Goal: Transaction & Acquisition: Purchase product/service

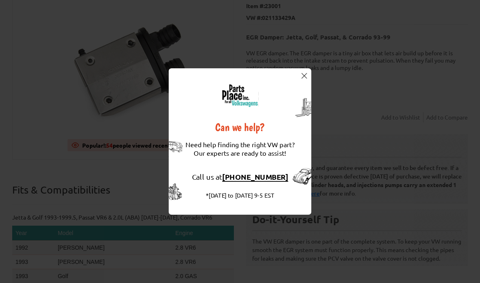
scroll to position [106, 0]
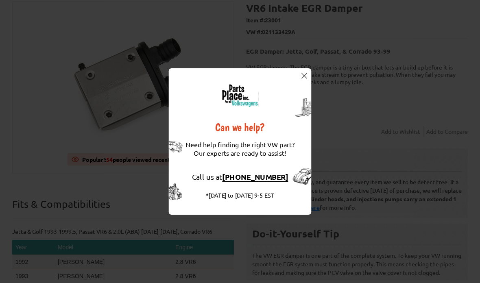
click at [303, 78] on img at bounding box center [304, 76] width 6 height 6
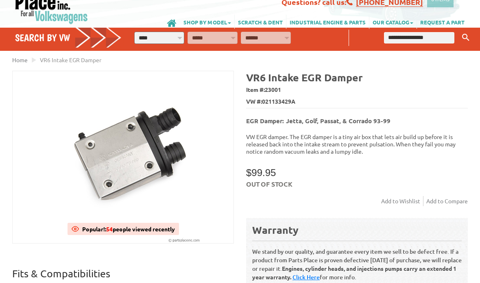
scroll to position [23, 0]
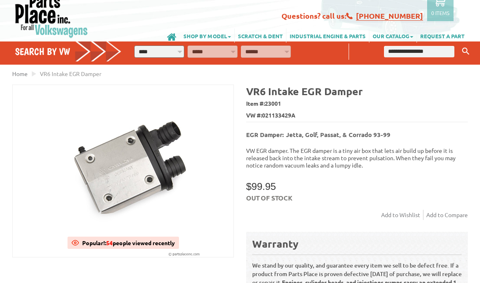
click at [174, 174] on img at bounding box center [123, 171] width 221 height 172
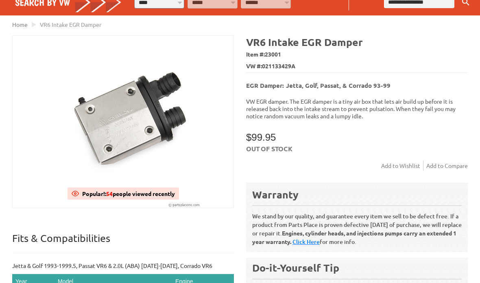
scroll to position [72, 0]
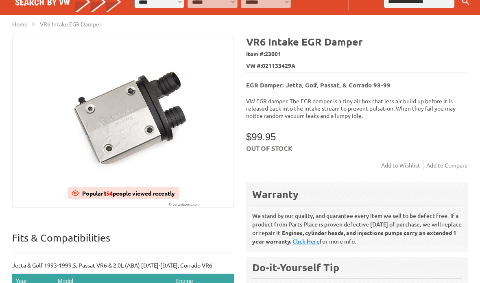
click at [324, 41] on b "VR6 Intake EGR Damper" at bounding box center [304, 41] width 117 height 13
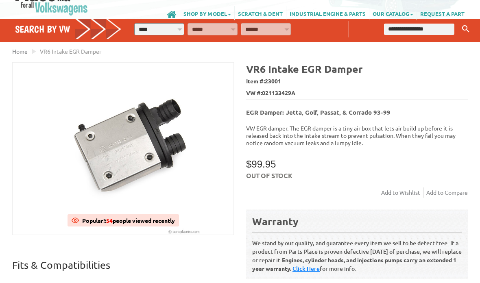
scroll to position [0, 0]
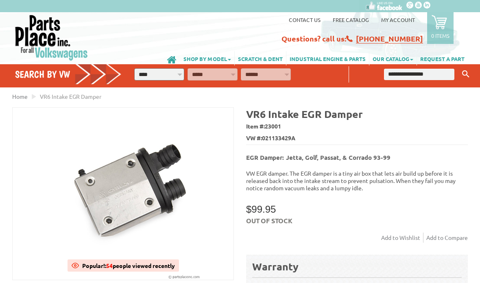
click at [152, 194] on img at bounding box center [123, 194] width 221 height 172
click at [150, 269] on div "Popular!: 54 people viewed recently" at bounding box center [128, 265] width 93 height 12
click at [154, 258] on img at bounding box center [123, 194] width 221 height 172
click at [156, 258] on img at bounding box center [123, 194] width 221 height 172
click at [138, 258] on img at bounding box center [123, 194] width 221 height 172
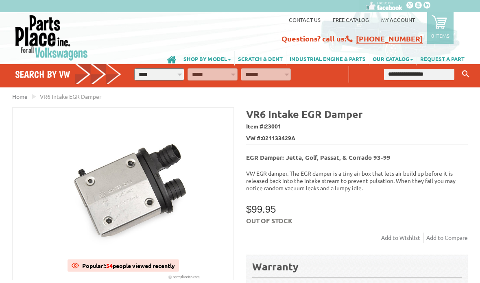
click at [94, 265] on div "Popular!: 54 people viewed recently" at bounding box center [128, 265] width 93 height 12
click at [91, 265] on div "Popular!: 54 people viewed recently" at bounding box center [128, 265] width 93 height 12
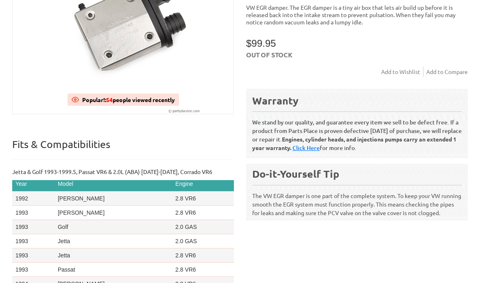
scroll to position [3, 0]
click at [174, 209] on td "2.8 VR6" at bounding box center [203, 213] width 62 height 14
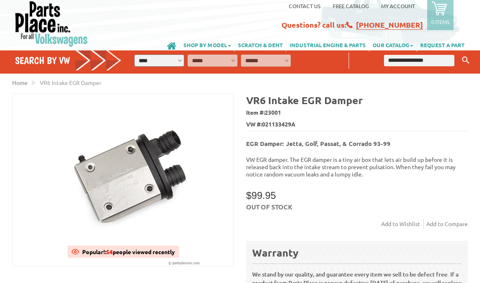
scroll to position [0, 0]
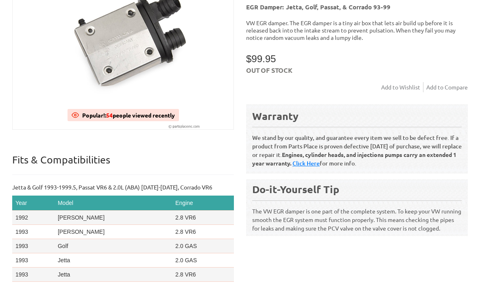
scroll to position [156, 0]
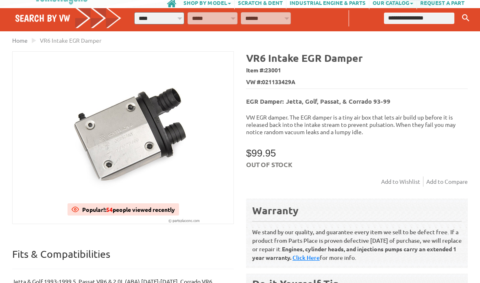
scroll to position [56, 0]
